Goal: Task Accomplishment & Management: Use online tool/utility

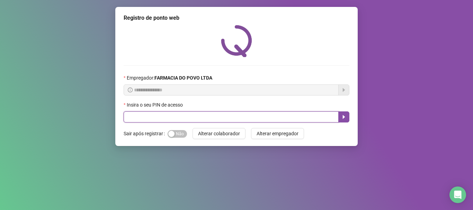
click at [212, 115] on input "text" at bounding box center [231, 117] width 215 height 11
type input "**"
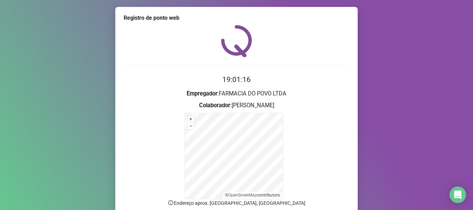
scroll to position [35, 0]
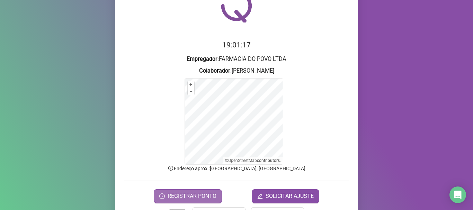
click at [207, 194] on span "REGISTRAR PONTO" at bounding box center [192, 196] width 49 height 8
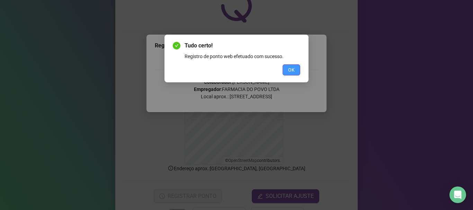
click at [296, 70] on button "OK" at bounding box center [292, 69] width 18 height 11
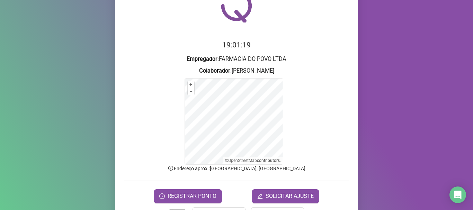
scroll to position [58, 0]
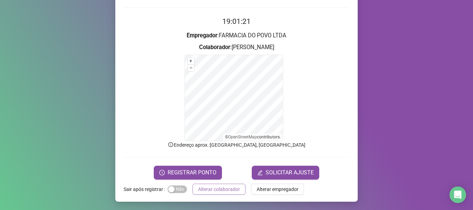
click at [209, 189] on span "Alterar colaborador" at bounding box center [219, 190] width 42 height 8
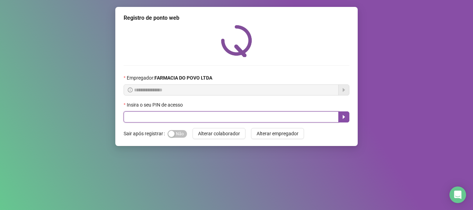
click at [212, 120] on input "text" at bounding box center [231, 117] width 215 height 11
type input "**"
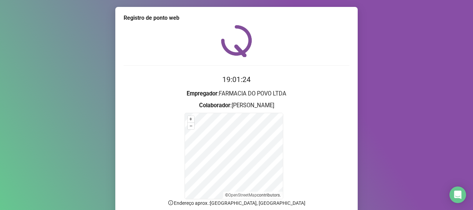
scroll to position [58, 0]
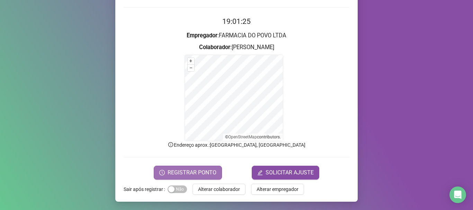
click at [191, 176] on span "REGISTRAR PONTO" at bounding box center [192, 173] width 49 height 8
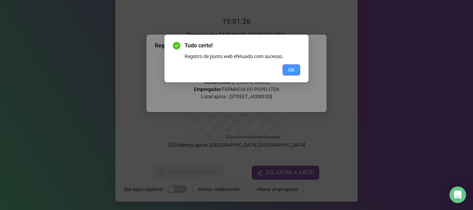
click at [289, 71] on span "OK" at bounding box center [291, 70] width 7 height 8
